Goal: Task Accomplishment & Management: Use online tool/utility

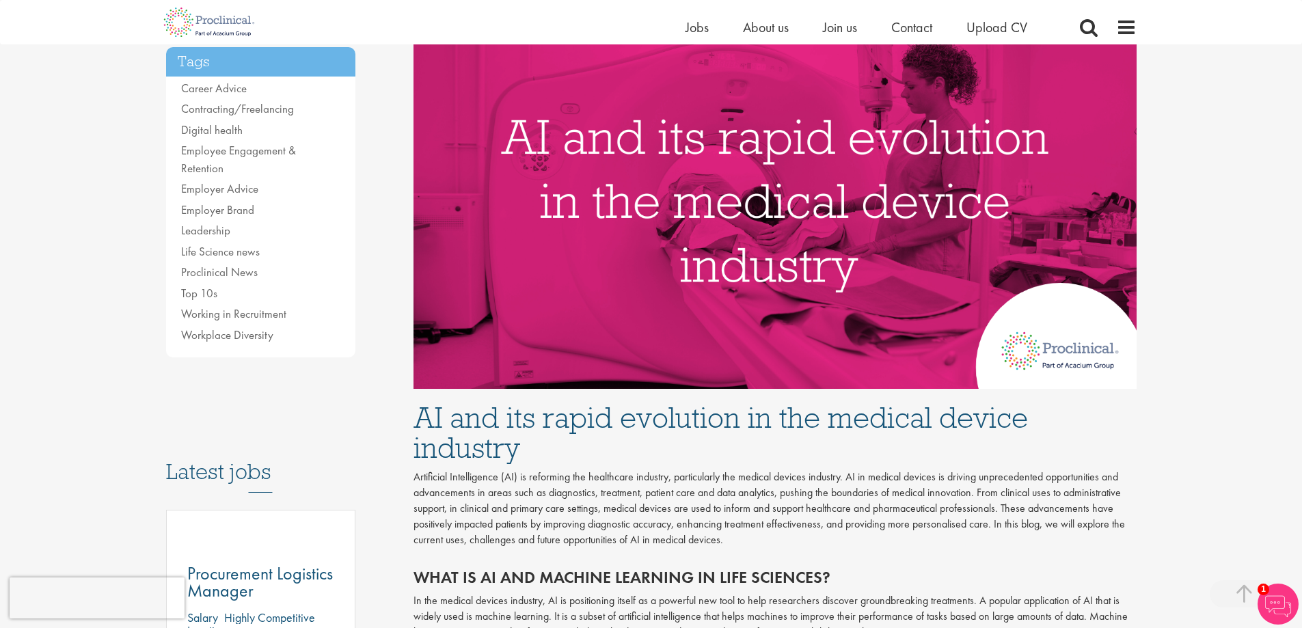
scroll to position [205, 0]
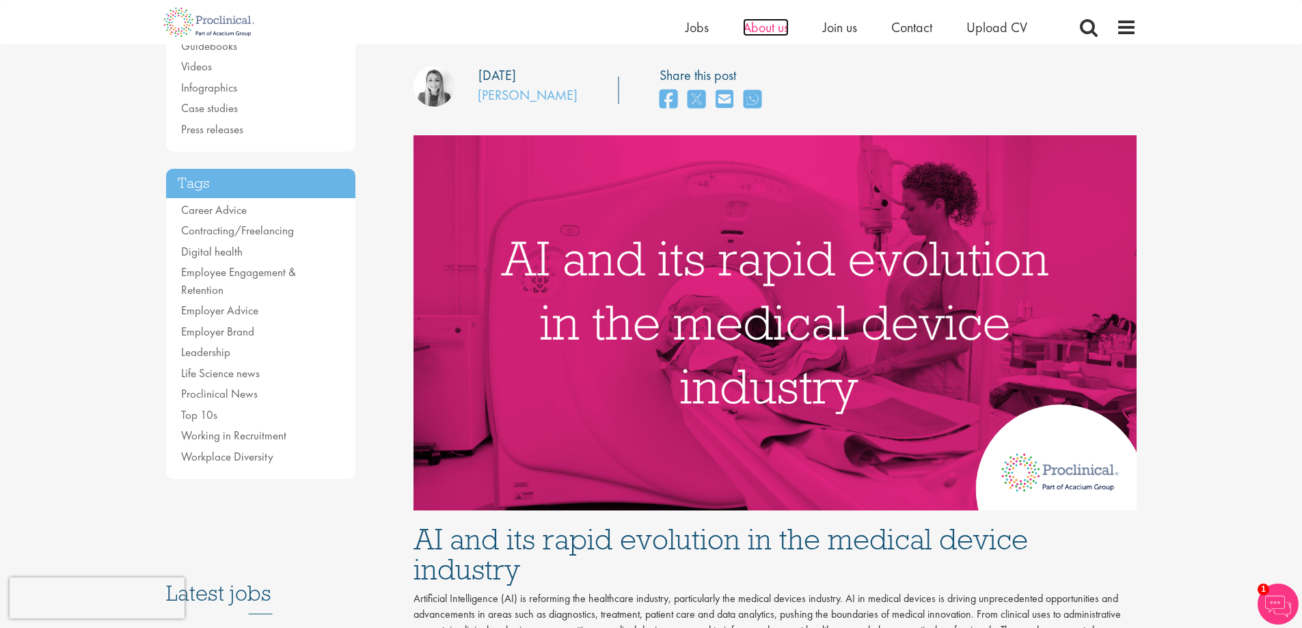
click at [761, 26] on span "About us" at bounding box center [766, 27] width 46 height 18
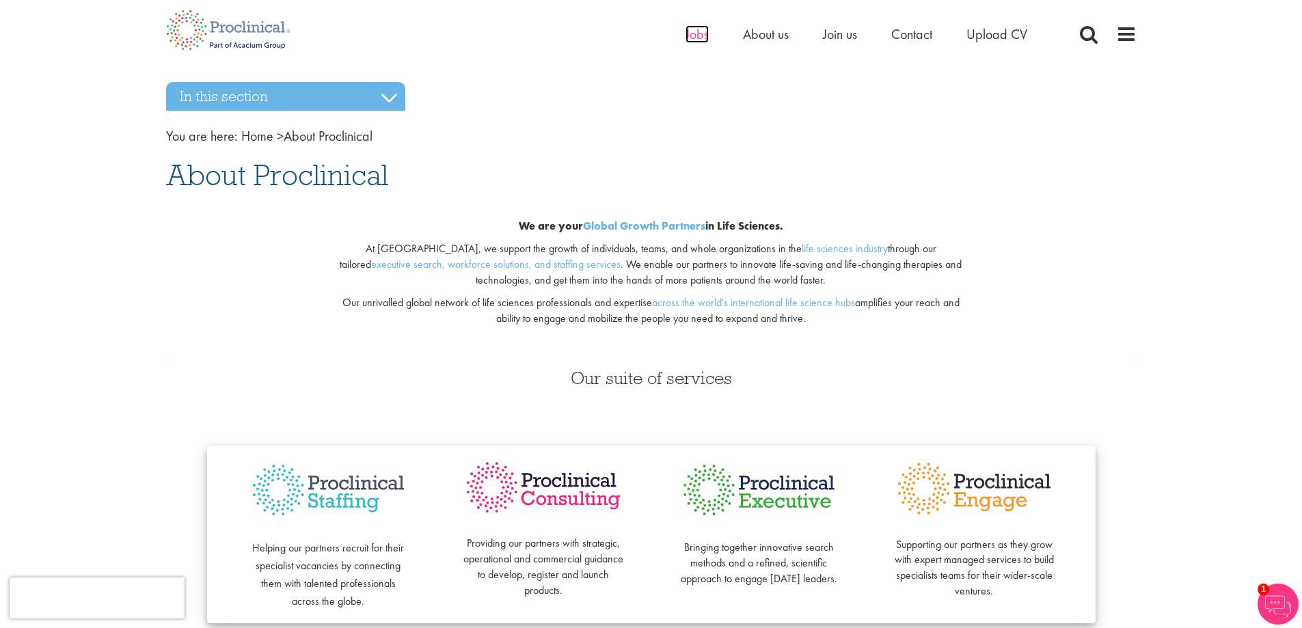
click at [698, 31] on span "Jobs" at bounding box center [696, 34] width 23 height 18
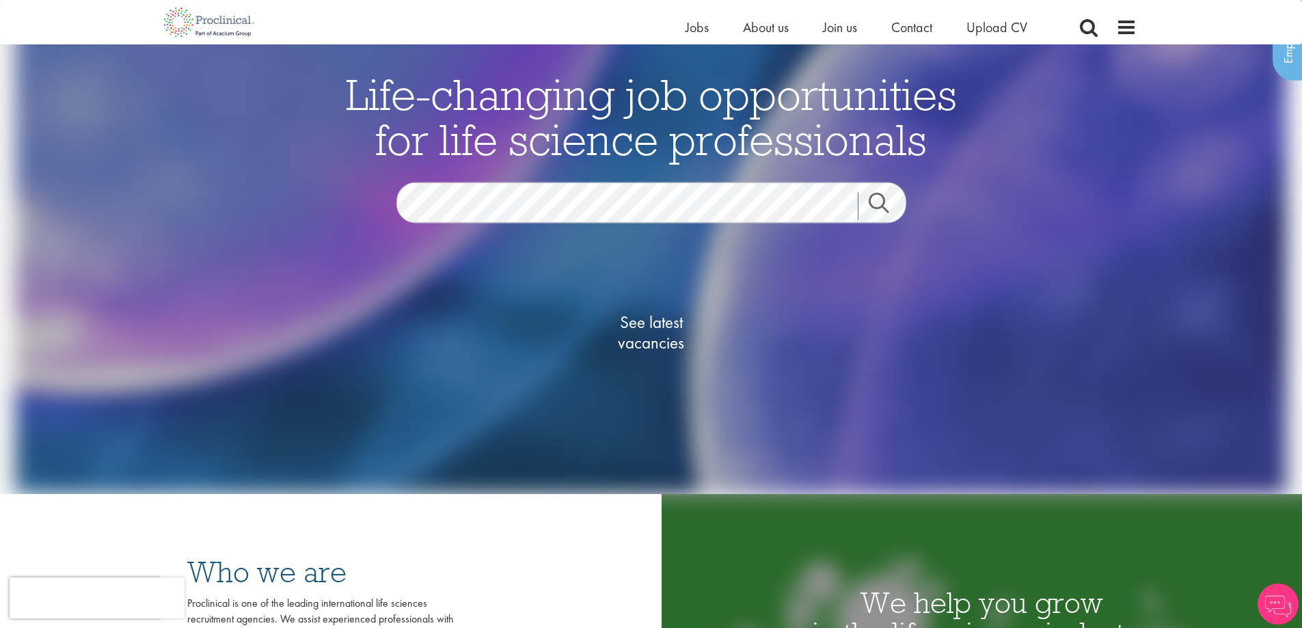
scroll to position [273, 0]
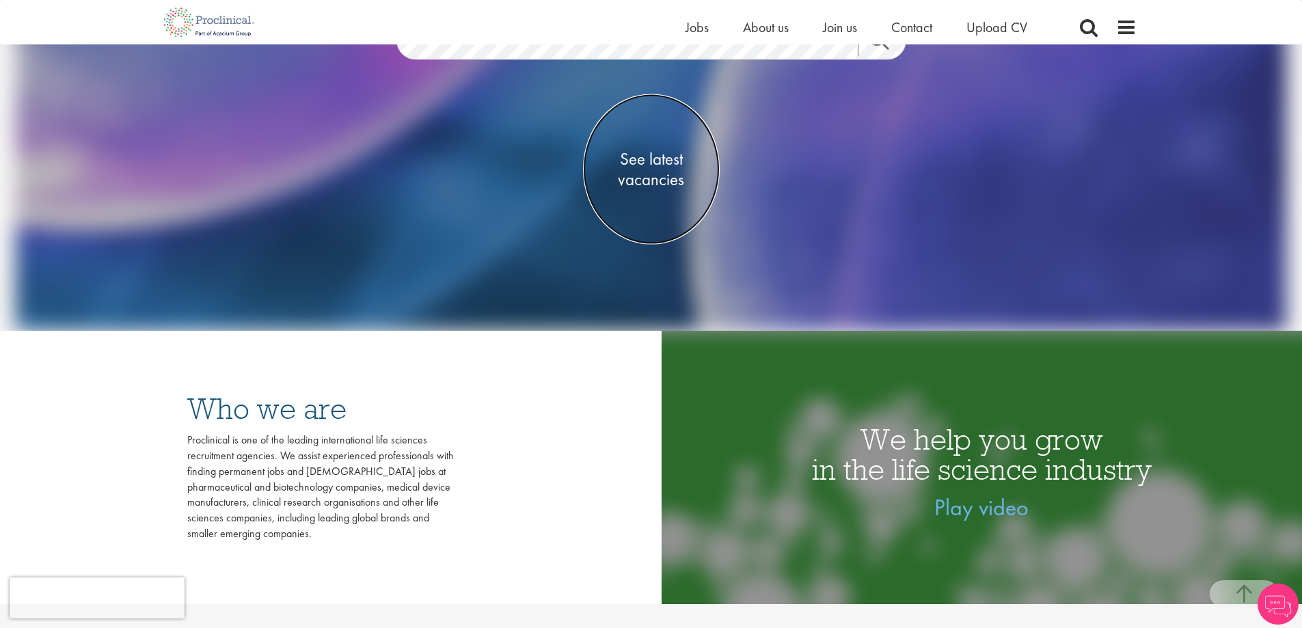
click at [672, 158] on span "See latest vacancies" at bounding box center [651, 169] width 137 height 41
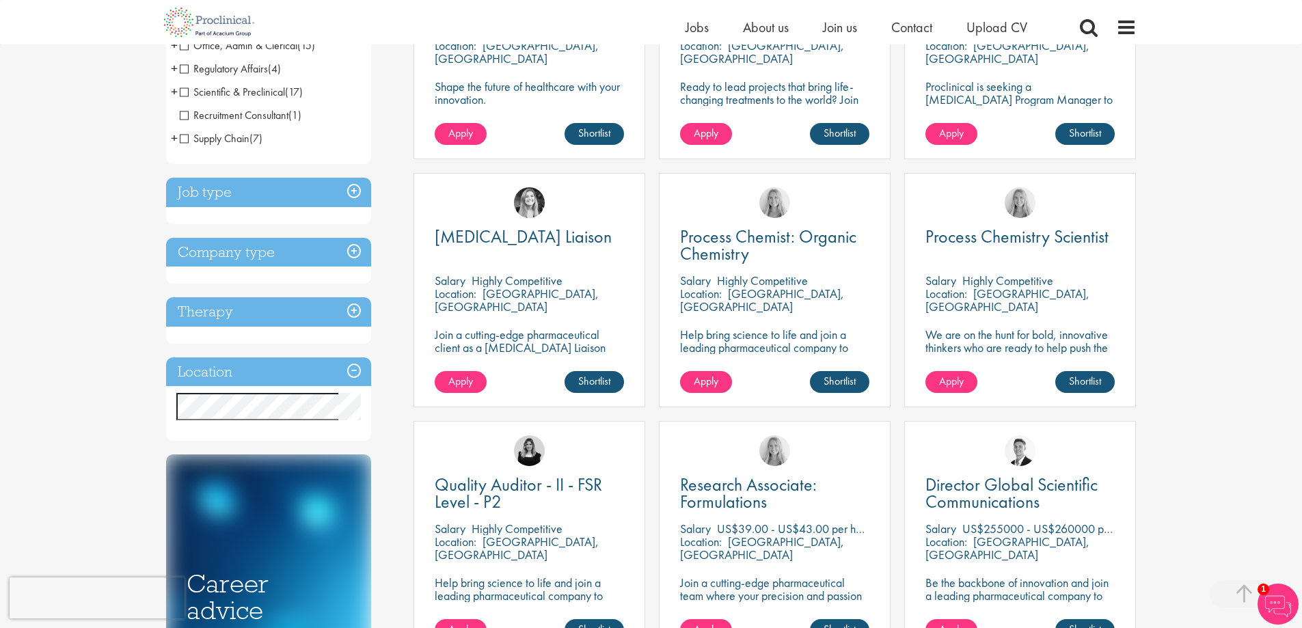
scroll to position [478, 0]
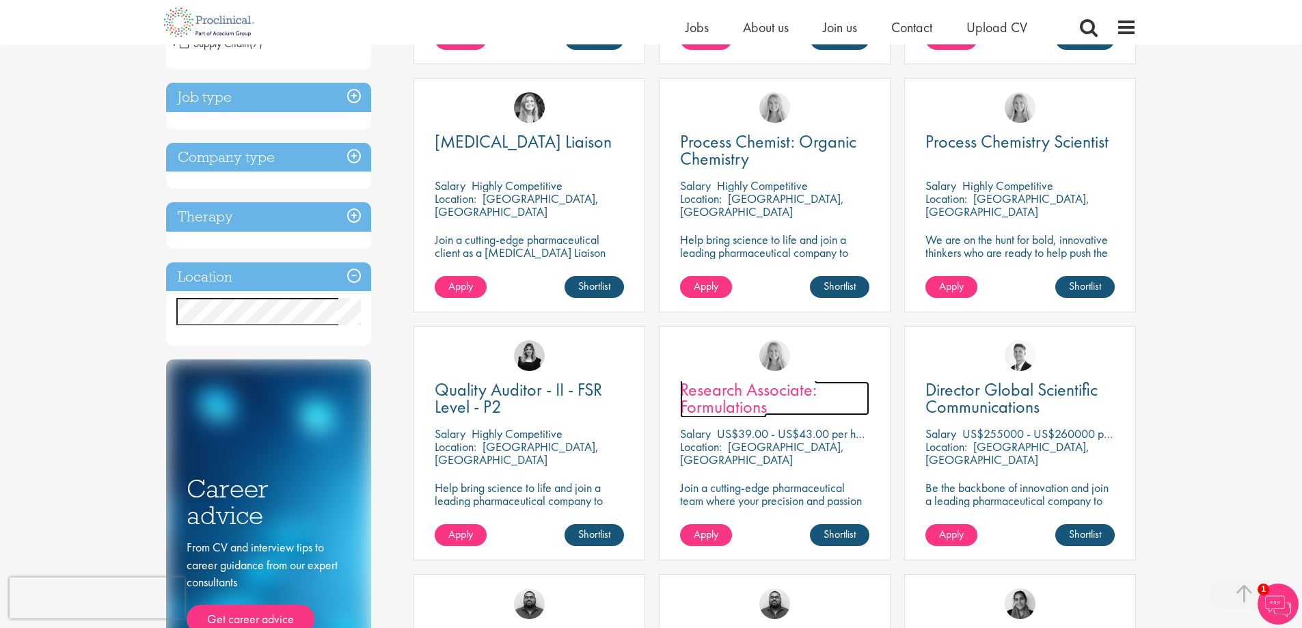
click at [711, 385] on span "Research Associate: Formulations" at bounding box center [748, 398] width 137 height 40
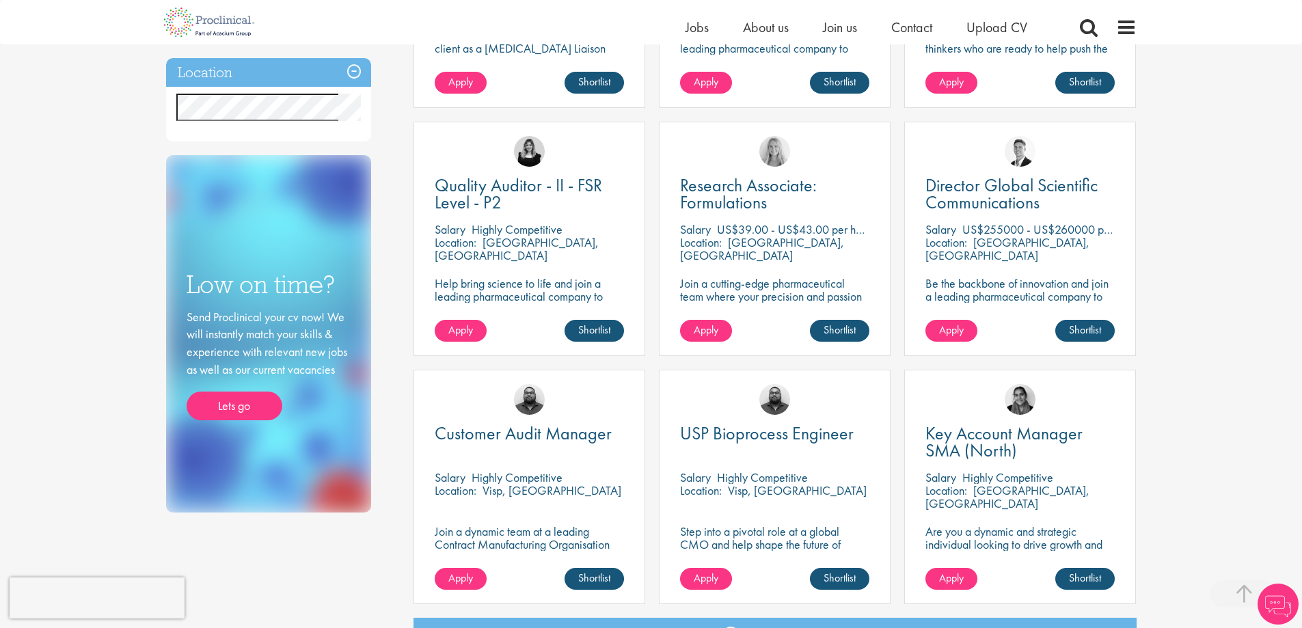
scroll to position [683, 0]
drag, startPoint x: 437, startPoint y: 362, endPoint x: 422, endPoint y: 296, distance: 67.8
drag, startPoint x: 422, startPoint y: 296, endPoint x: 1202, endPoint y: 284, distance: 779.9
click at [1202, 284] on div "You are here: Home > Job search Discipline Biometrics (1) - + Statistics (1) Bu…" at bounding box center [651, 209] width 1302 height 1784
click at [1041, 181] on span "Director Global Scientific Communications" at bounding box center [1011, 193] width 172 height 40
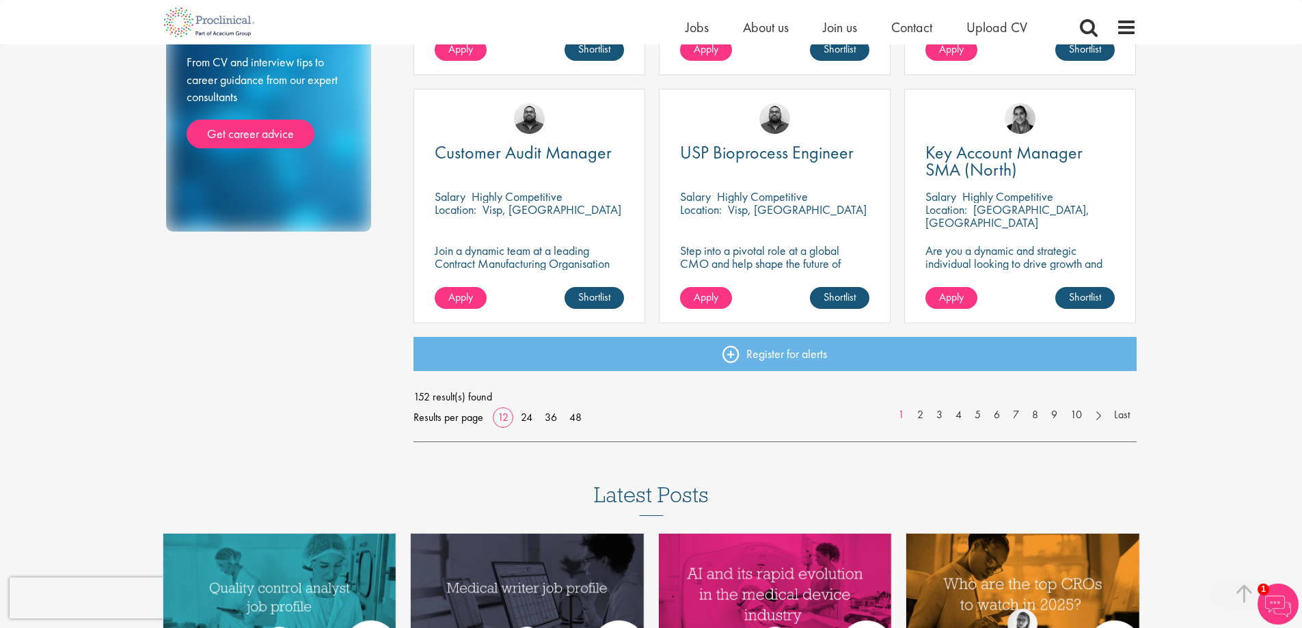
scroll to position [964, 0]
click at [921, 413] on link "2" at bounding box center [920, 415] width 20 height 16
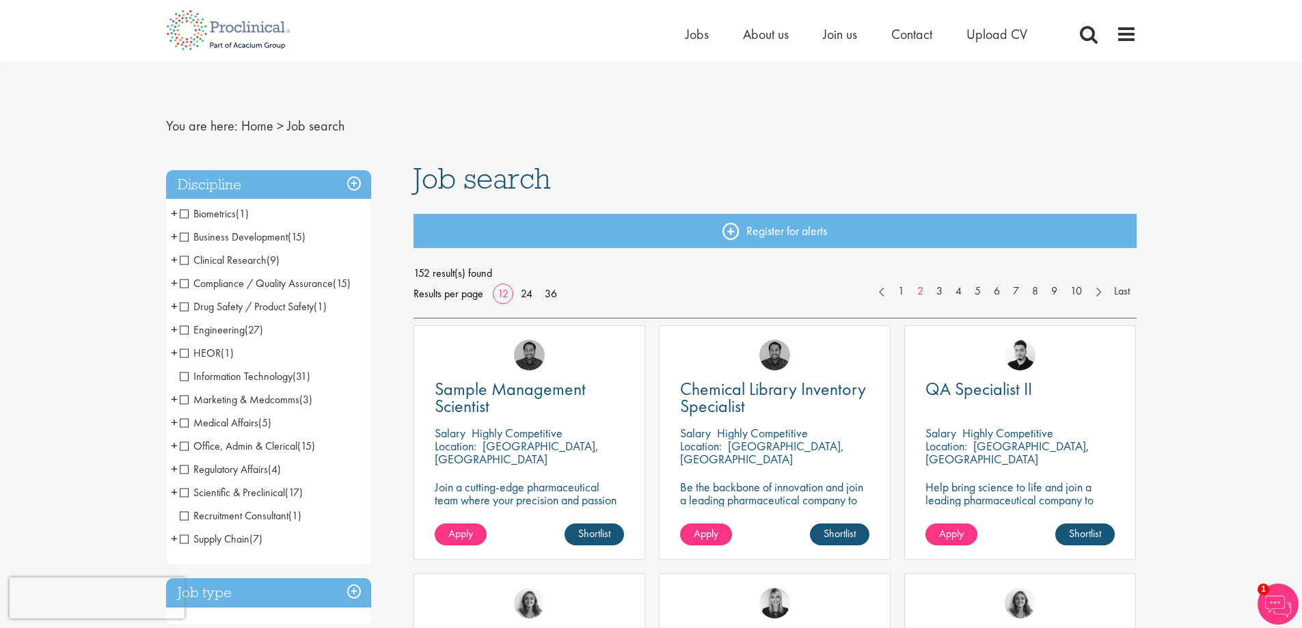
click at [219, 329] on span "Engineering" at bounding box center [212, 330] width 65 height 14
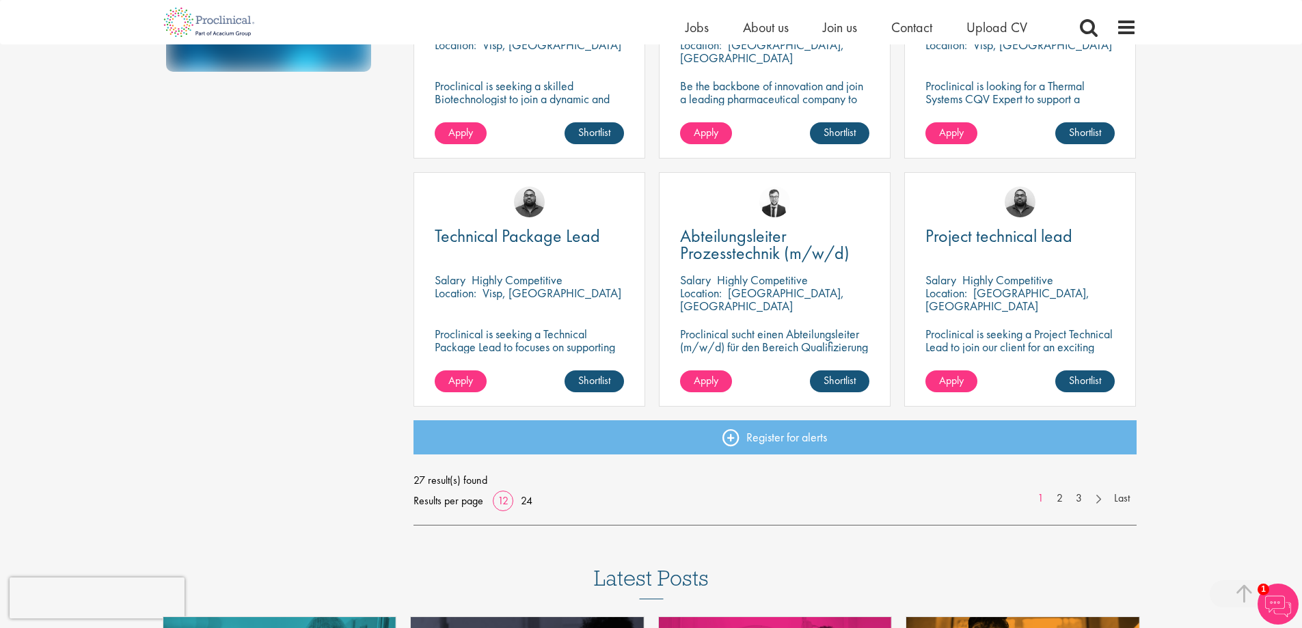
scroll to position [888, 0]
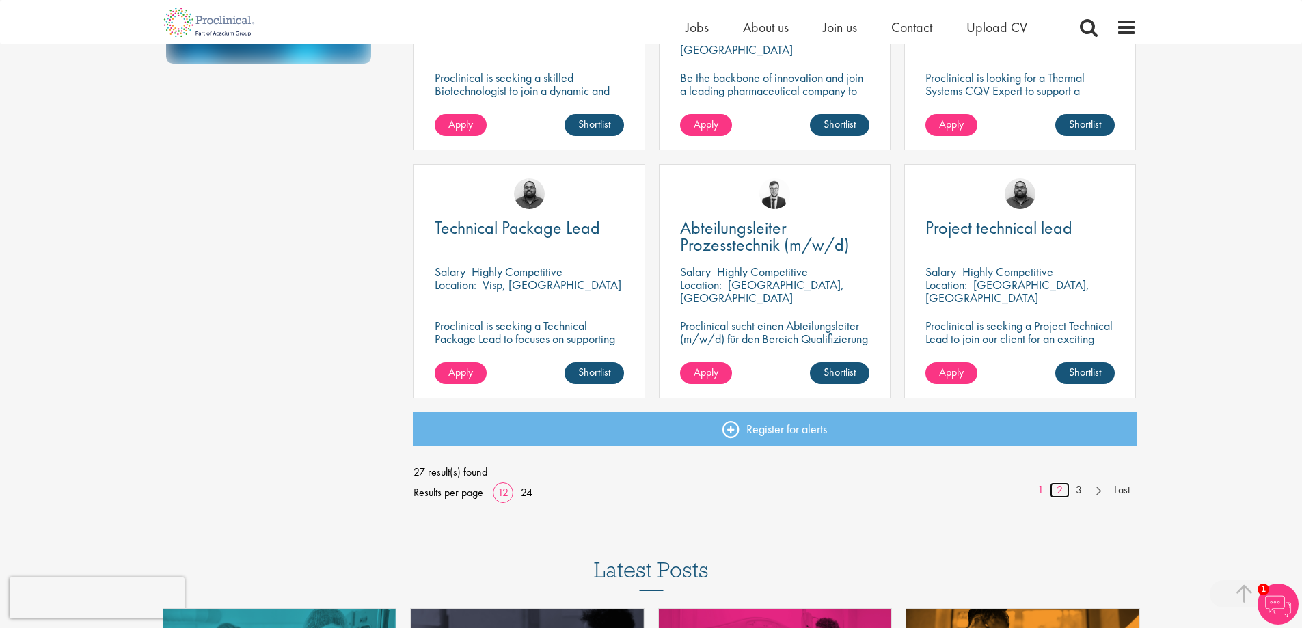
click at [1059, 489] on link "2" at bounding box center [1060, 490] width 20 height 16
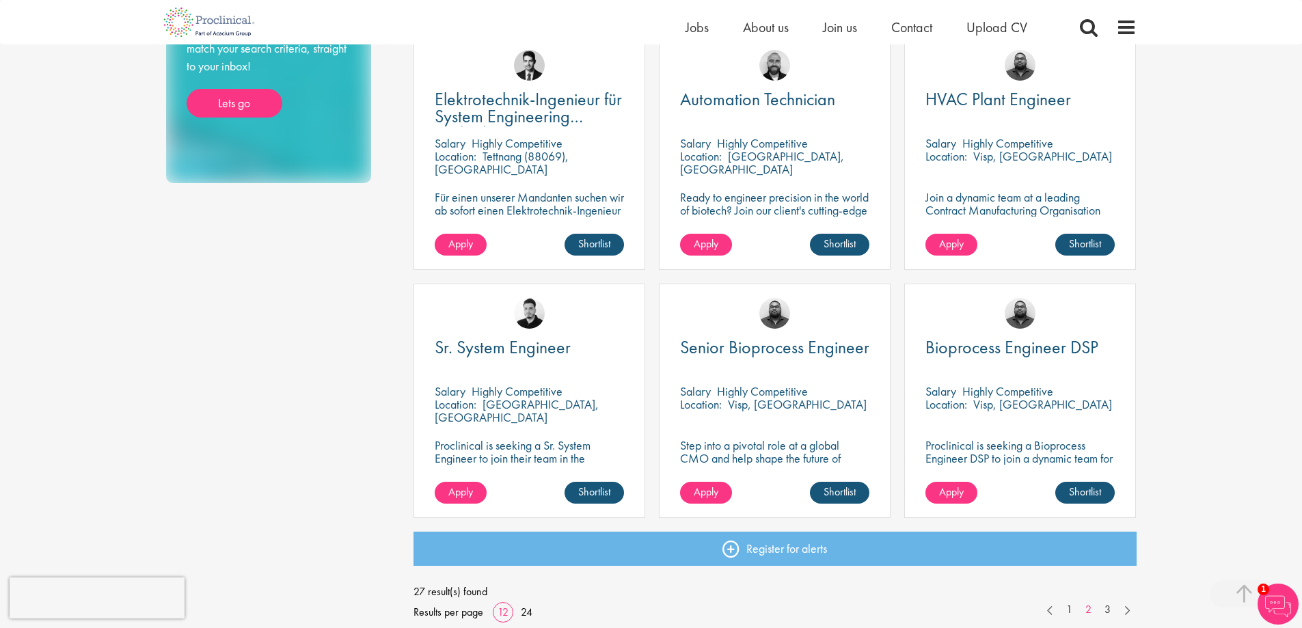
scroll to position [957, 0]
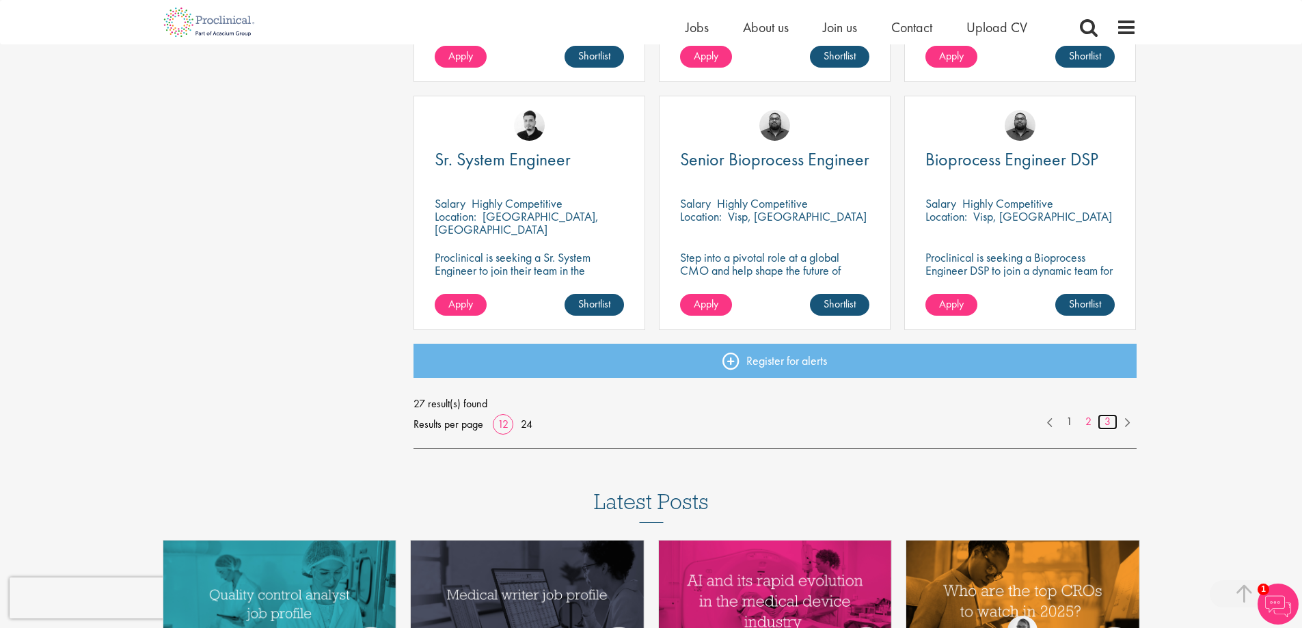
click at [1108, 420] on link "3" at bounding box center [1108, 422] width 20 height 16
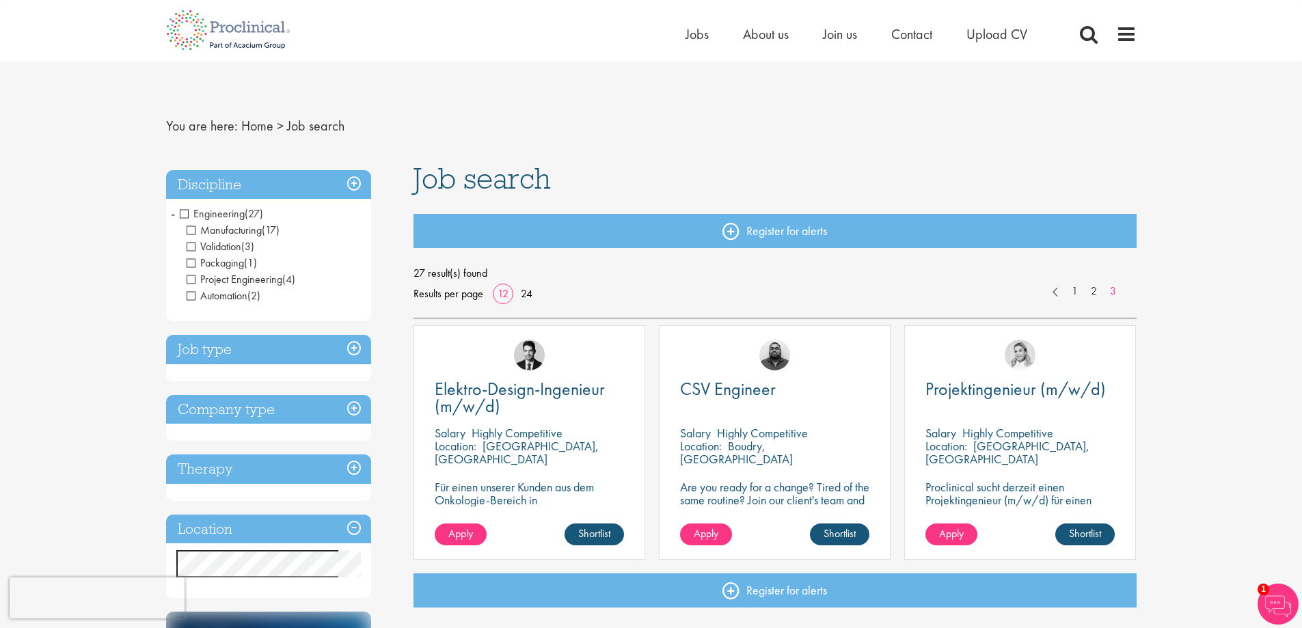
click at [185, 215] on span "Engineering" at bounding box center [212, 213] width 65 height 14
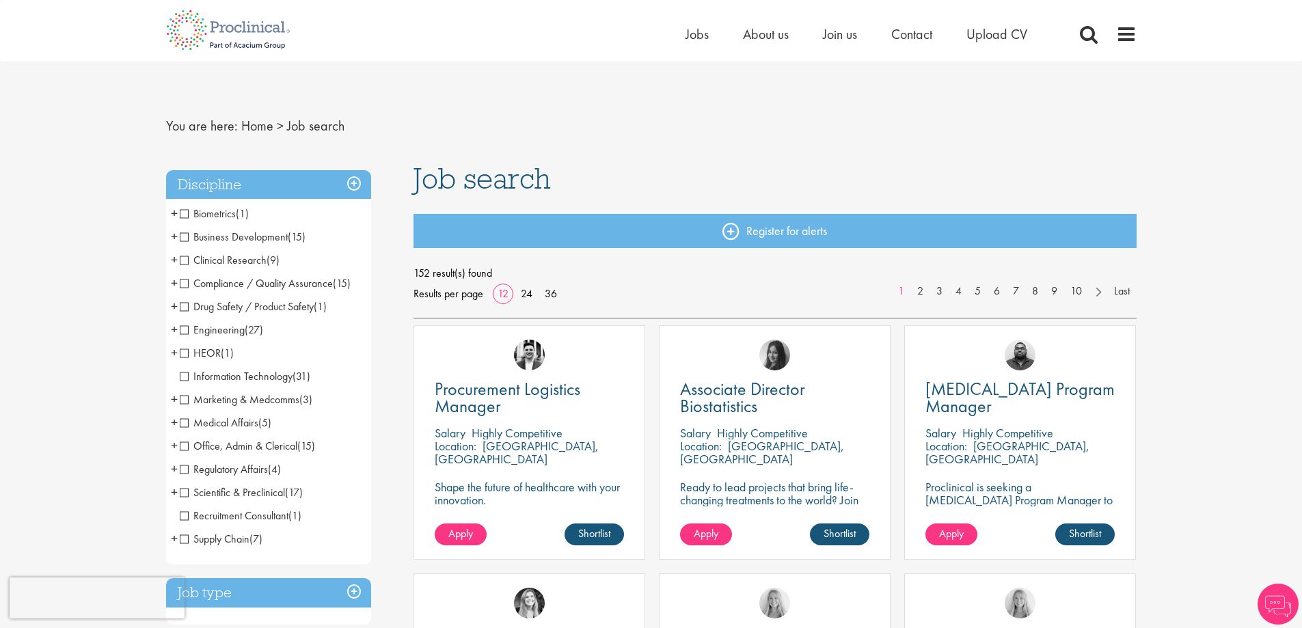
click at [249, 382] on span "Information Technology" at bounding box center [236, 376] width 113 height 14
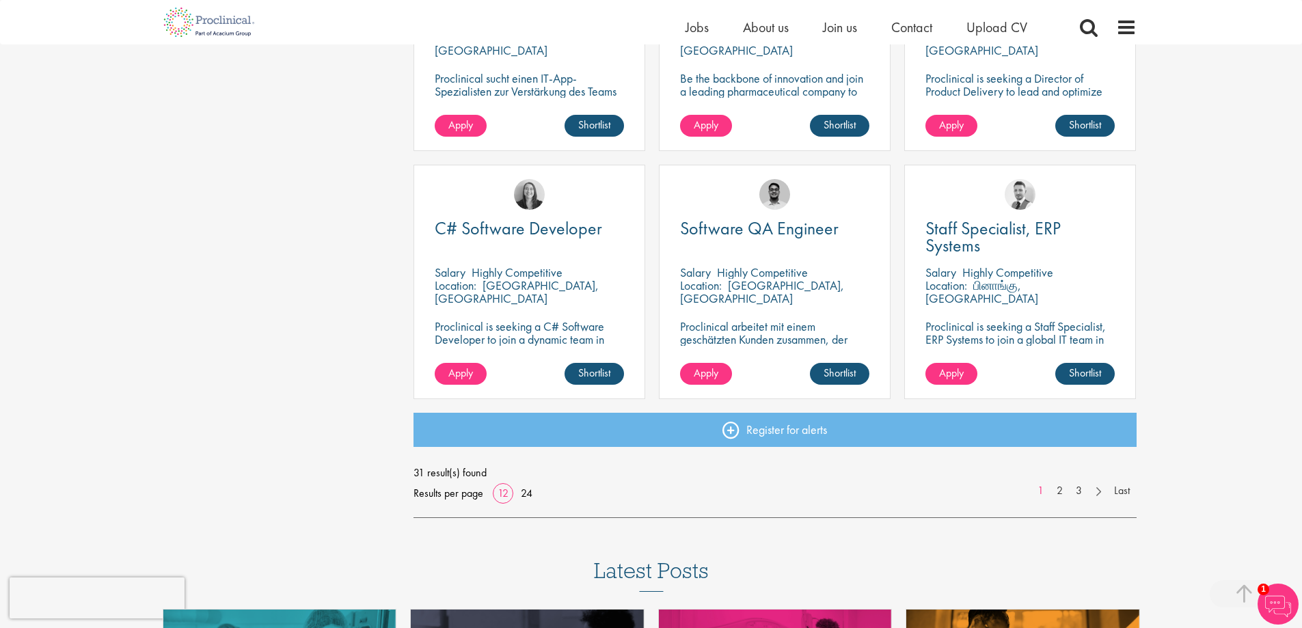
scroll to position [888, 0]
click at [1054, 494] on link "2" at bounding box center [1060, 490] width 20 height 16
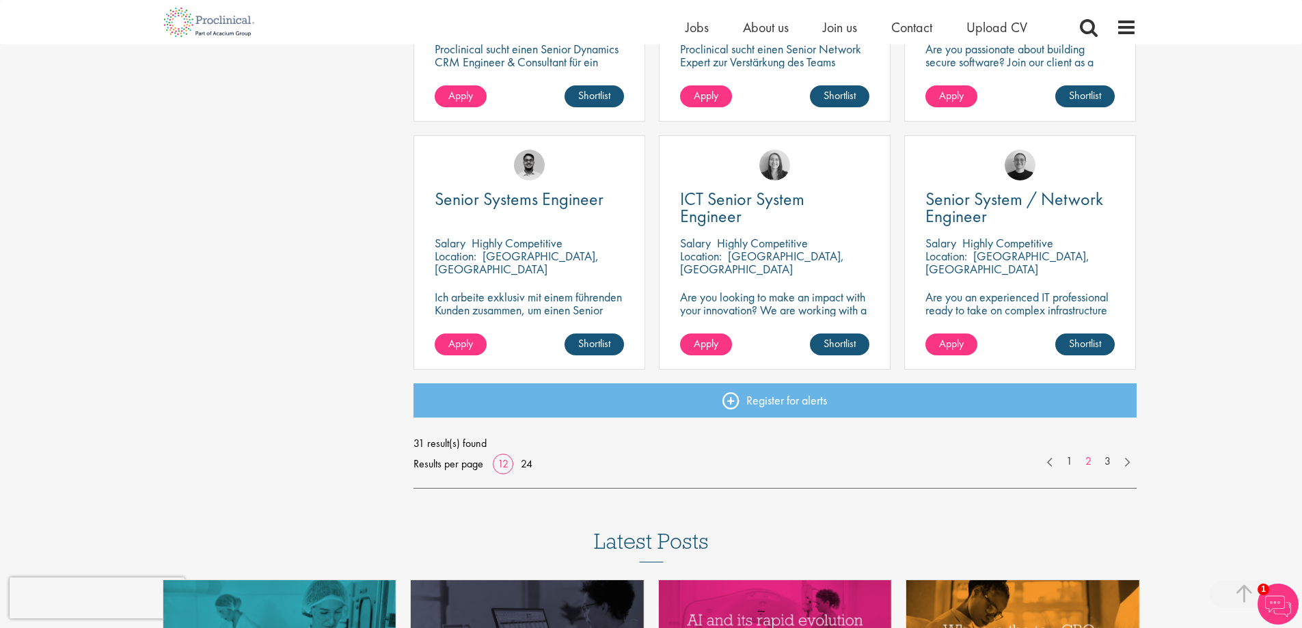
scroll to position [957, 0]
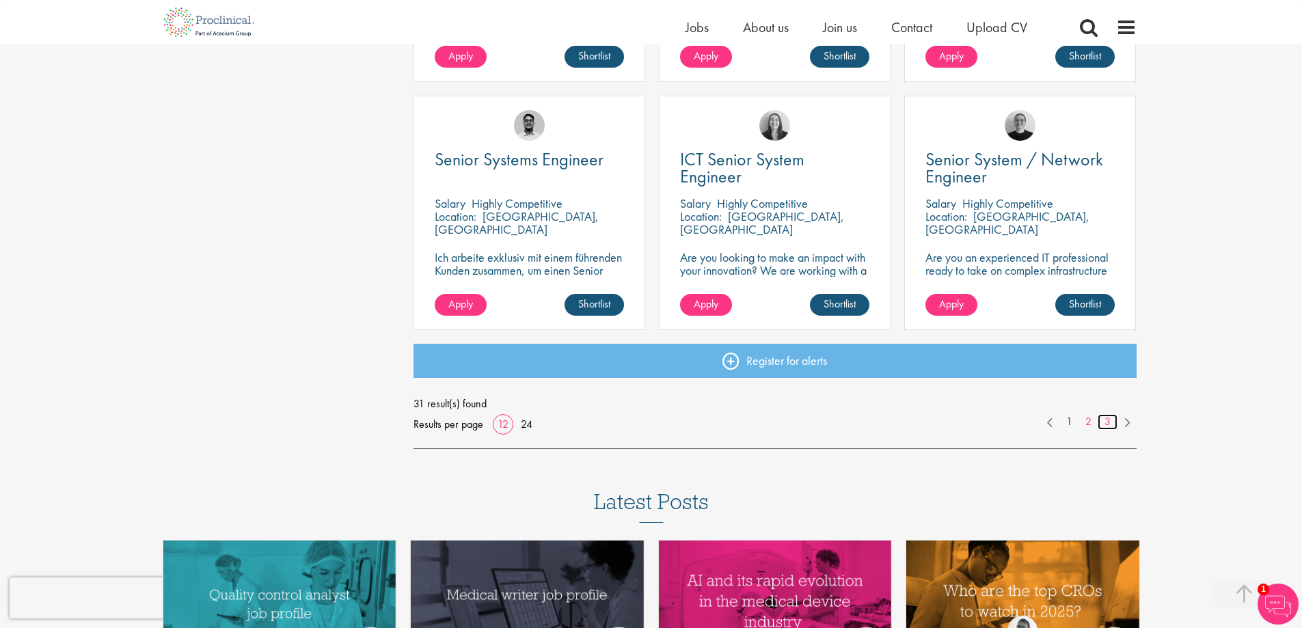
click at [1109, 420] on link "3" at bounding box center [1108, 422] width 20 height 16
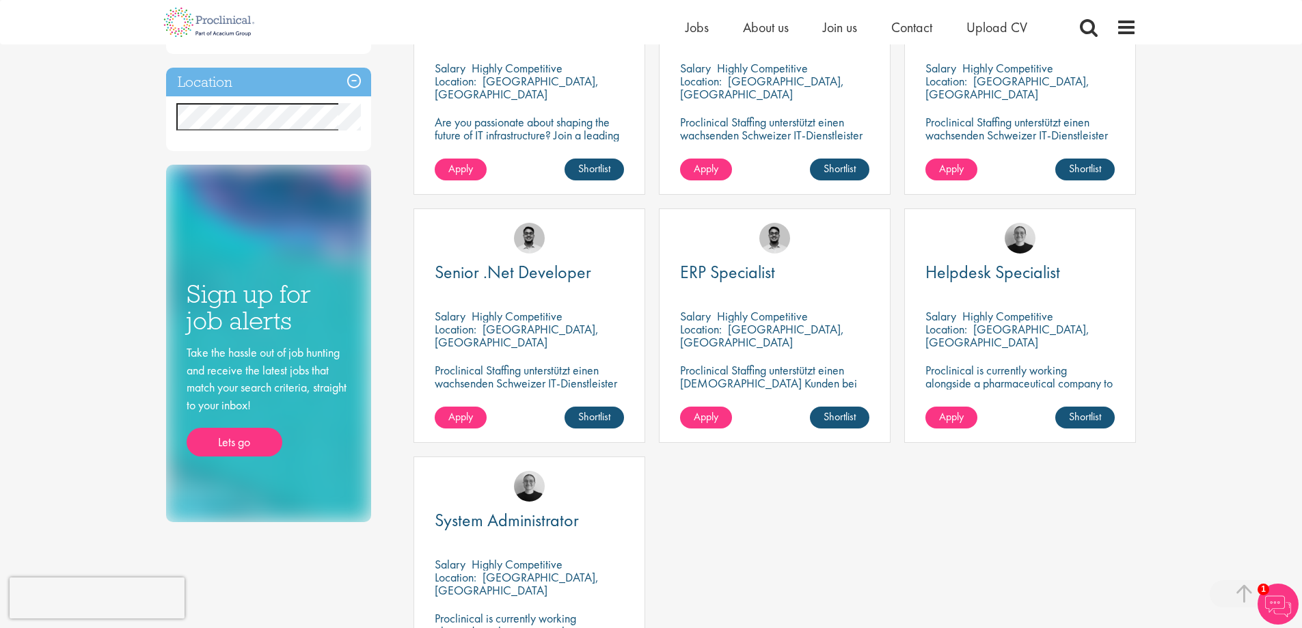
scroll to position [410, 0]
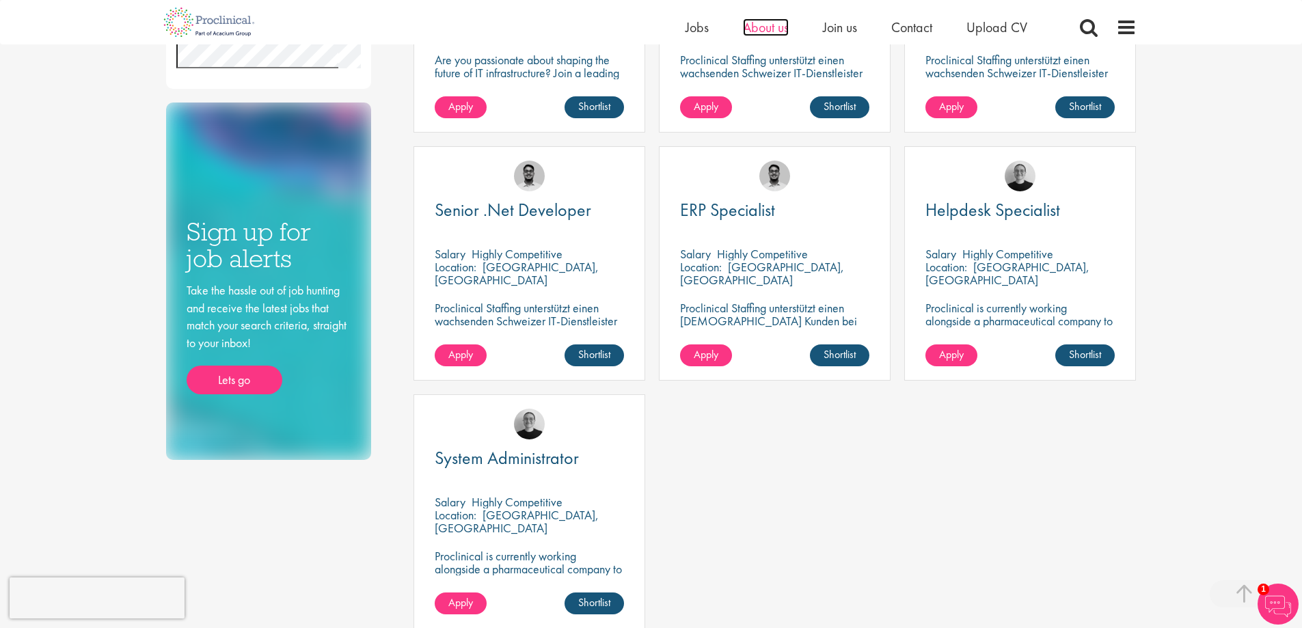
click at [752, 27] on span "About us" at bounding box center [766, 27] width 46 height 18
